Goal: Task Accomplishment & Management: Use online tool/utility

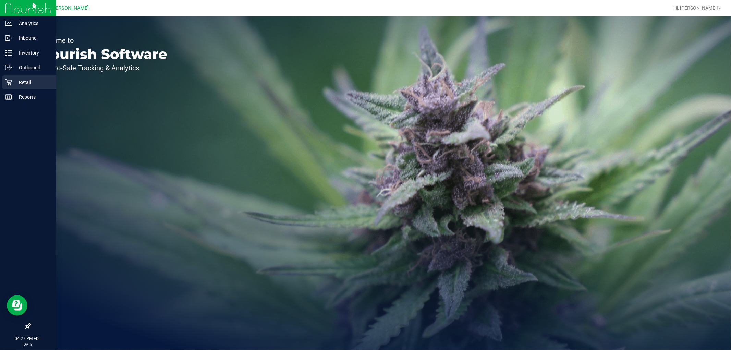
click at [15, 84] on p "Retail" at bounding box center [32, 82] width 41 height 8
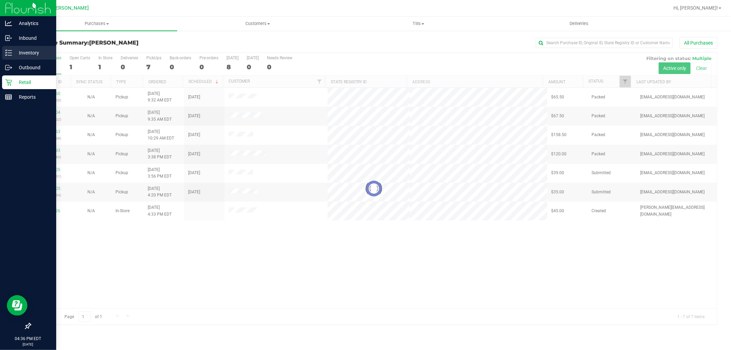
click at [6, 47] on div "Inventory" at bounding box center [29, 53] width 54 height 14
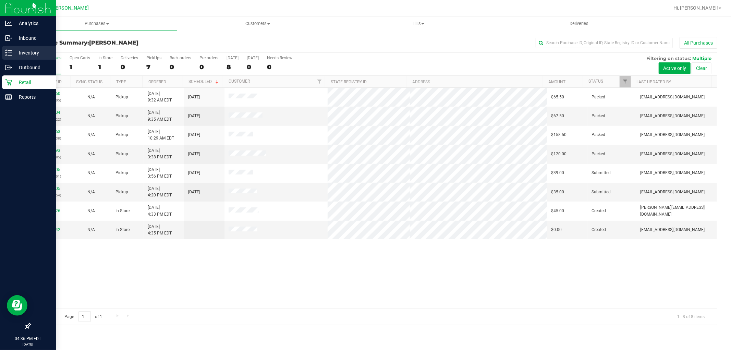
click at [3, 52] on div "Inventory" at bounding box center [29, 53] width 54 height 14
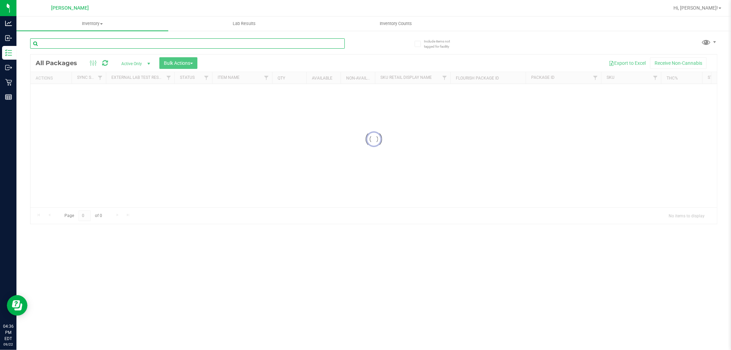
click at [132, 42] on input "text" at bounding box center [187, 43] width 315 height 10
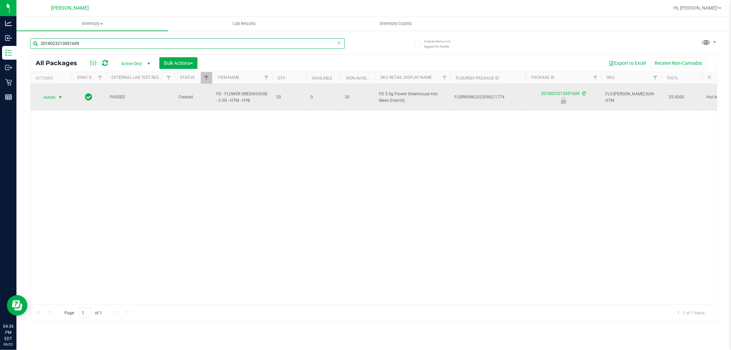
type input "2018023213051609"
click at [44, 93] on span "Action" at bounding box center [46, 98] width 19 height 10
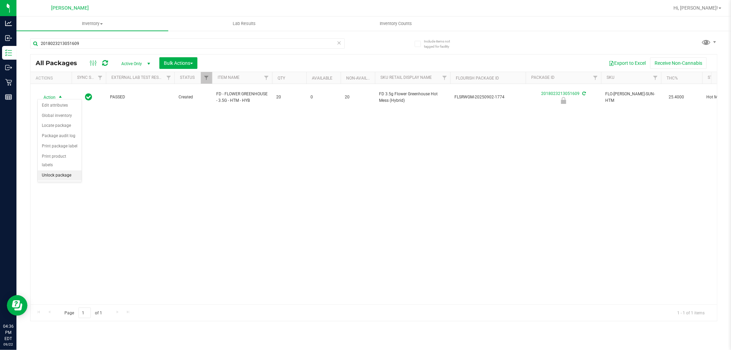
click at [66, 176] on li "Unlock package" at bounding box center [60, 175] width 44 height 10
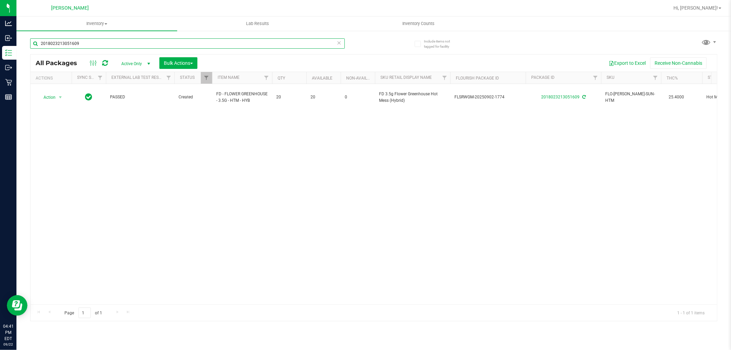
click at [240, 46] on input "2018023213051609" at bounding box center [187, 43] width 315 height 10
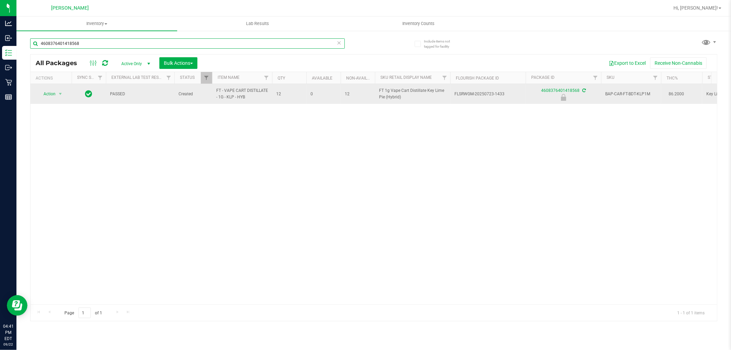
type input "4608376401418568"
click at [48, 91] on span "Action" at bounding box center [46, 94] width 19 height 10
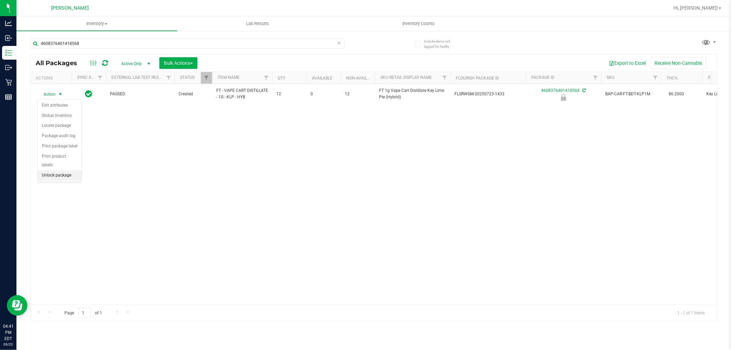
click at [47, 179] on li "Unlock package" at bounding box center [60, 175] width 44 height 10
